Goal: Browse casually

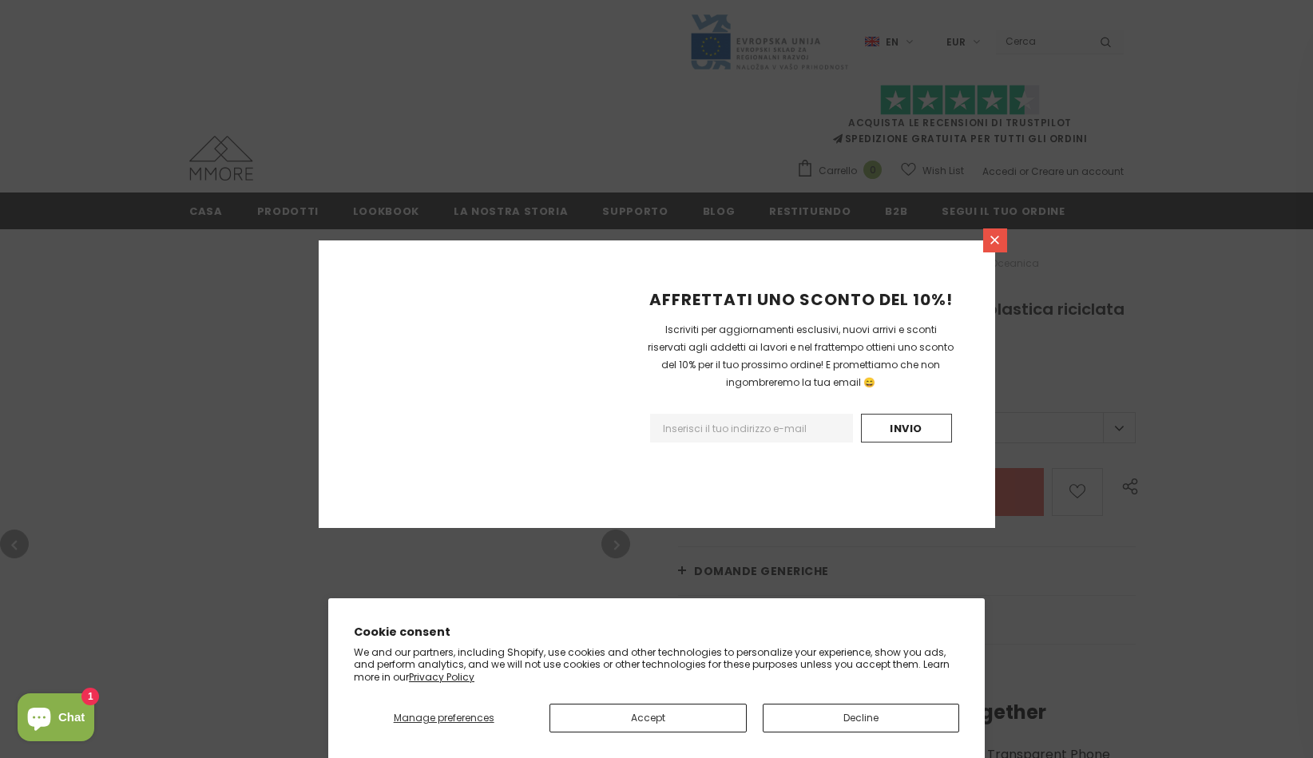
click at [995, 244] on icon at bounding box center [995, 240] width 9 height 9
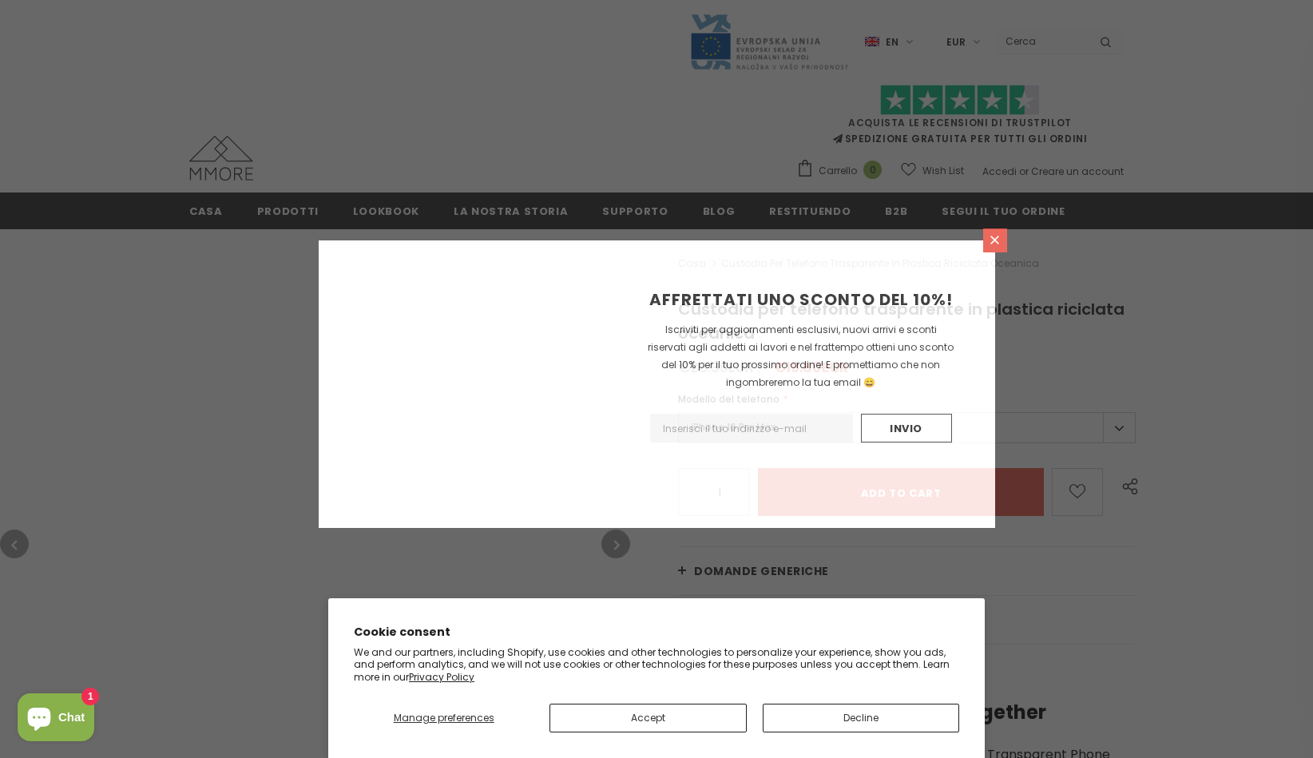
click at [995, 244] on icon at bounding box center [995, 240] width 9 height 9
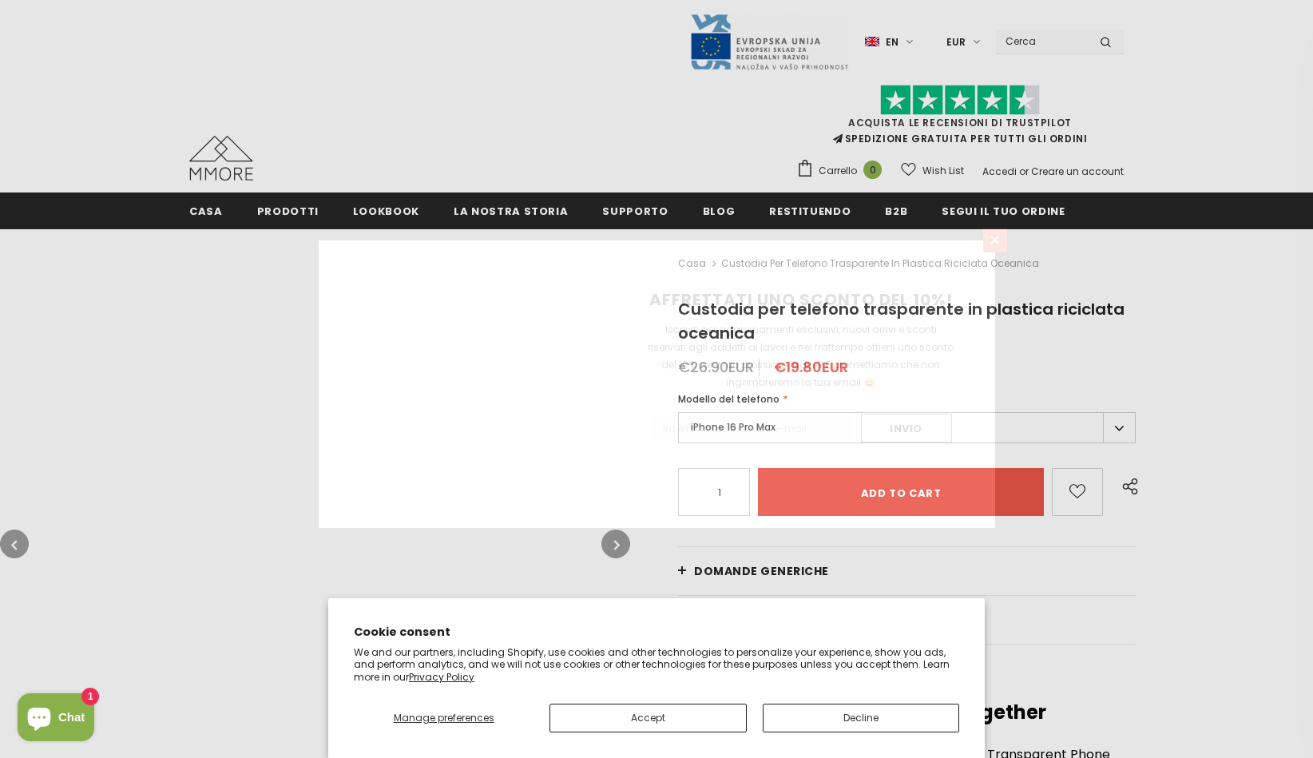
click at [995, 244] on icon at bounding box center [995, 240] width 9 height 9
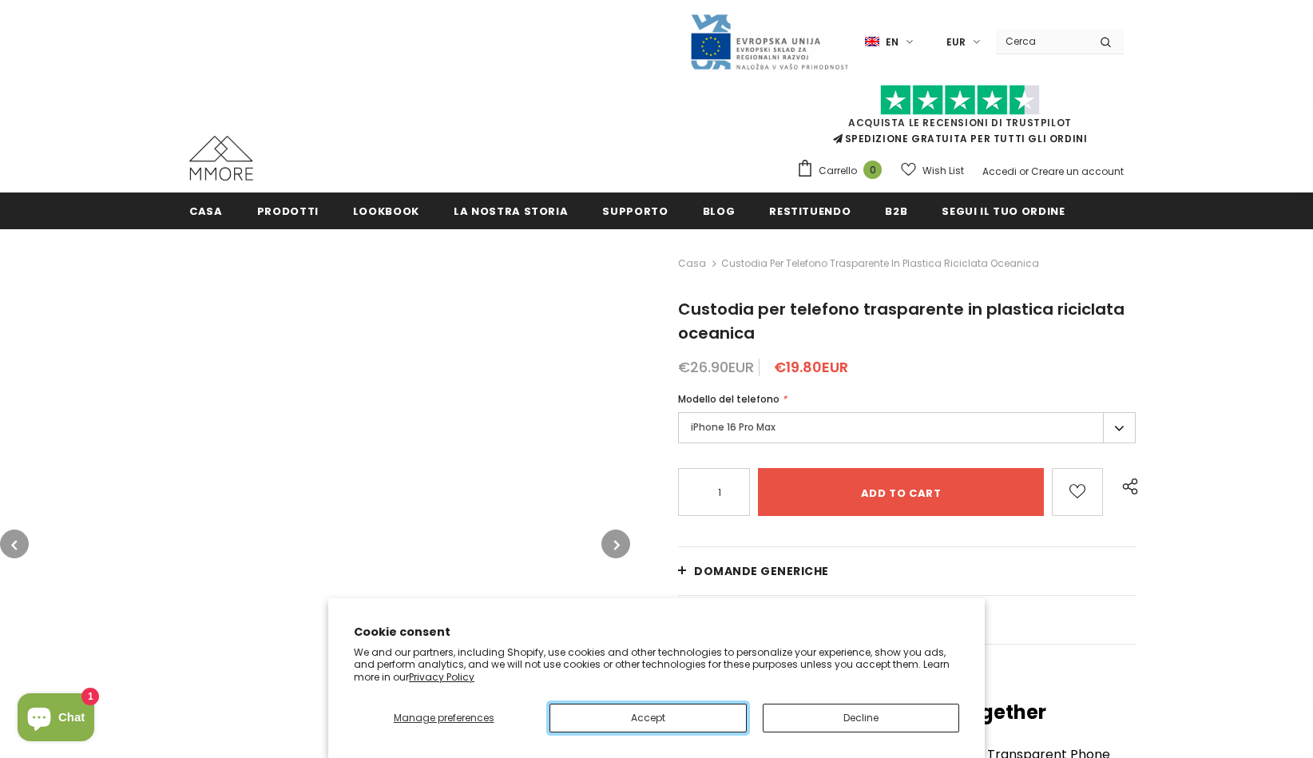
click at [648, 717] on button "Accept" at bounding box center [648, 718] width 197 height 29
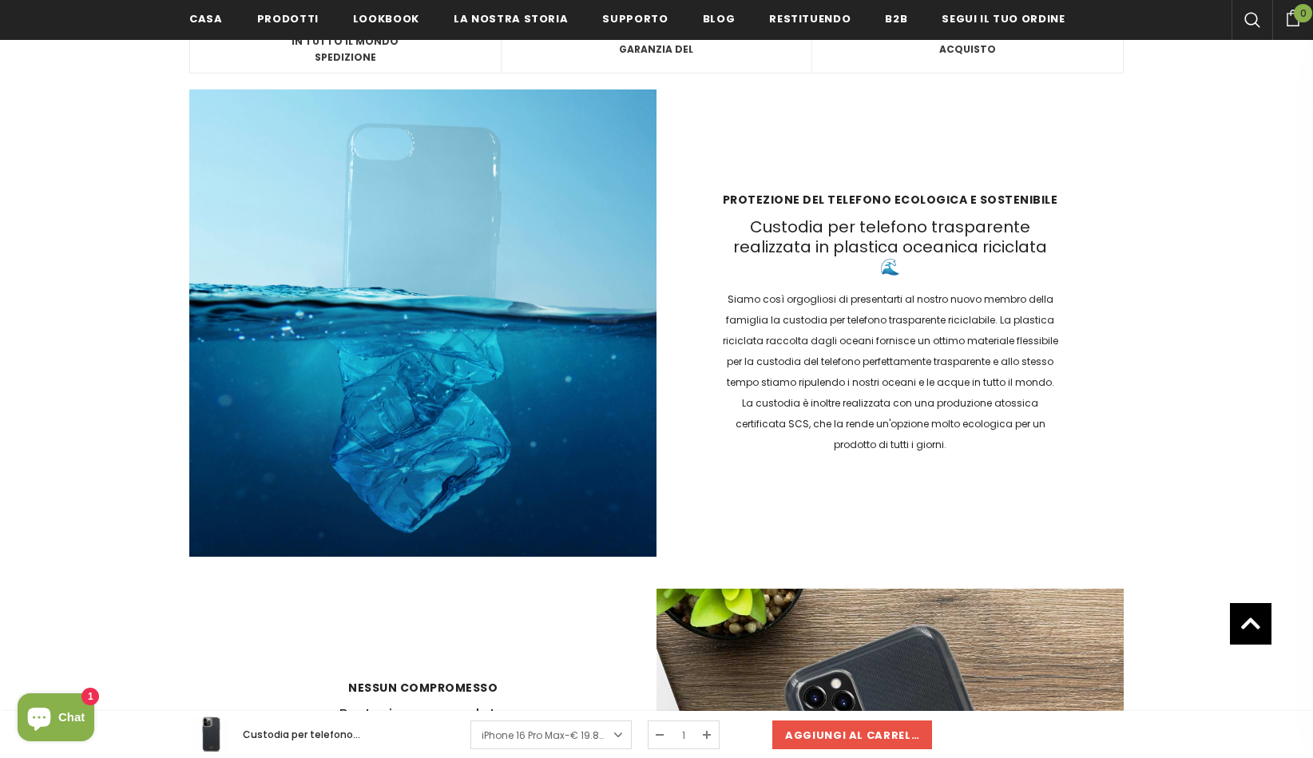
scroll to position [2274, 0]
